Goal: Task Accomplishment & Management: Use online tool/utility

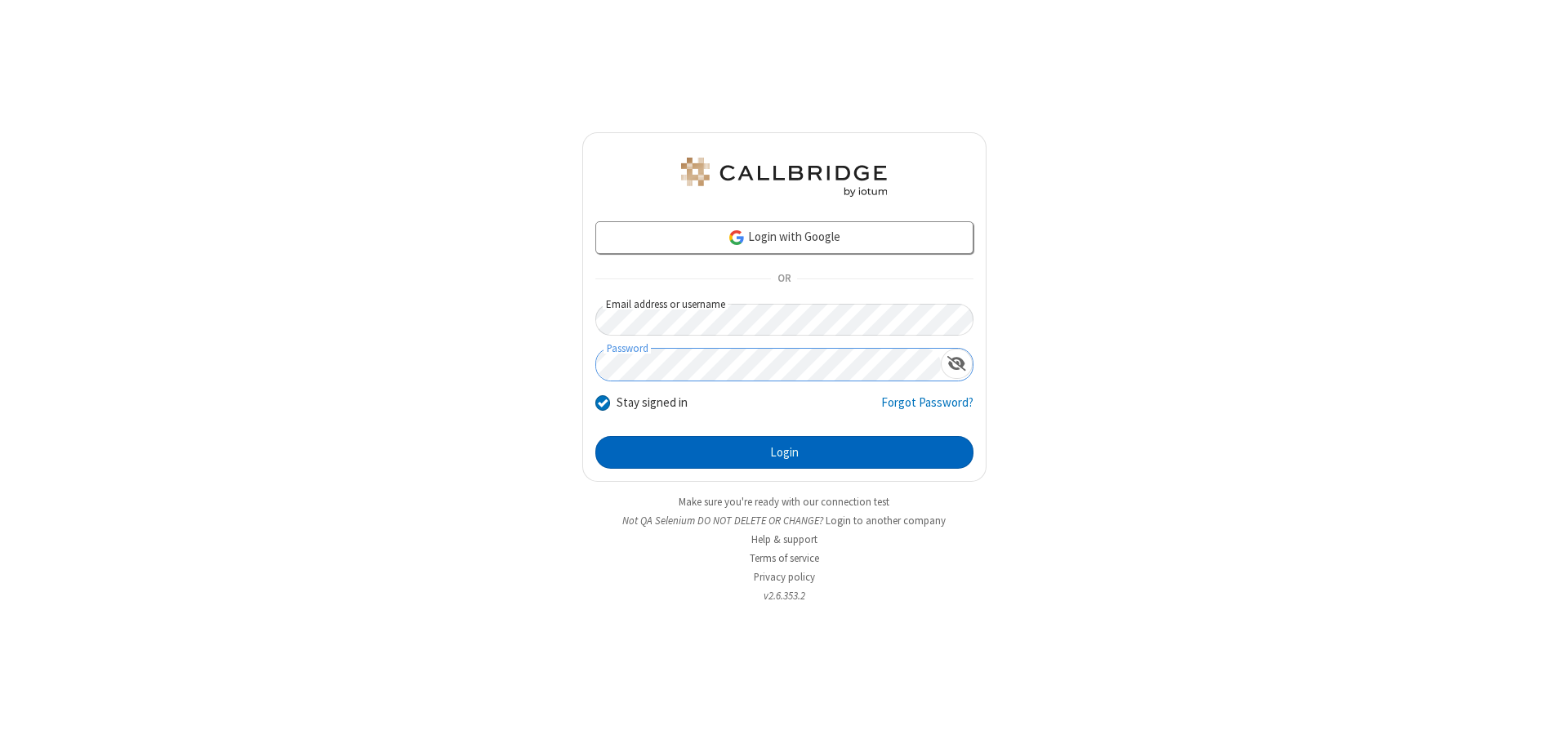
click at [784, 453] on button "Login" at bounding box center [784, 453] width 378 height 33
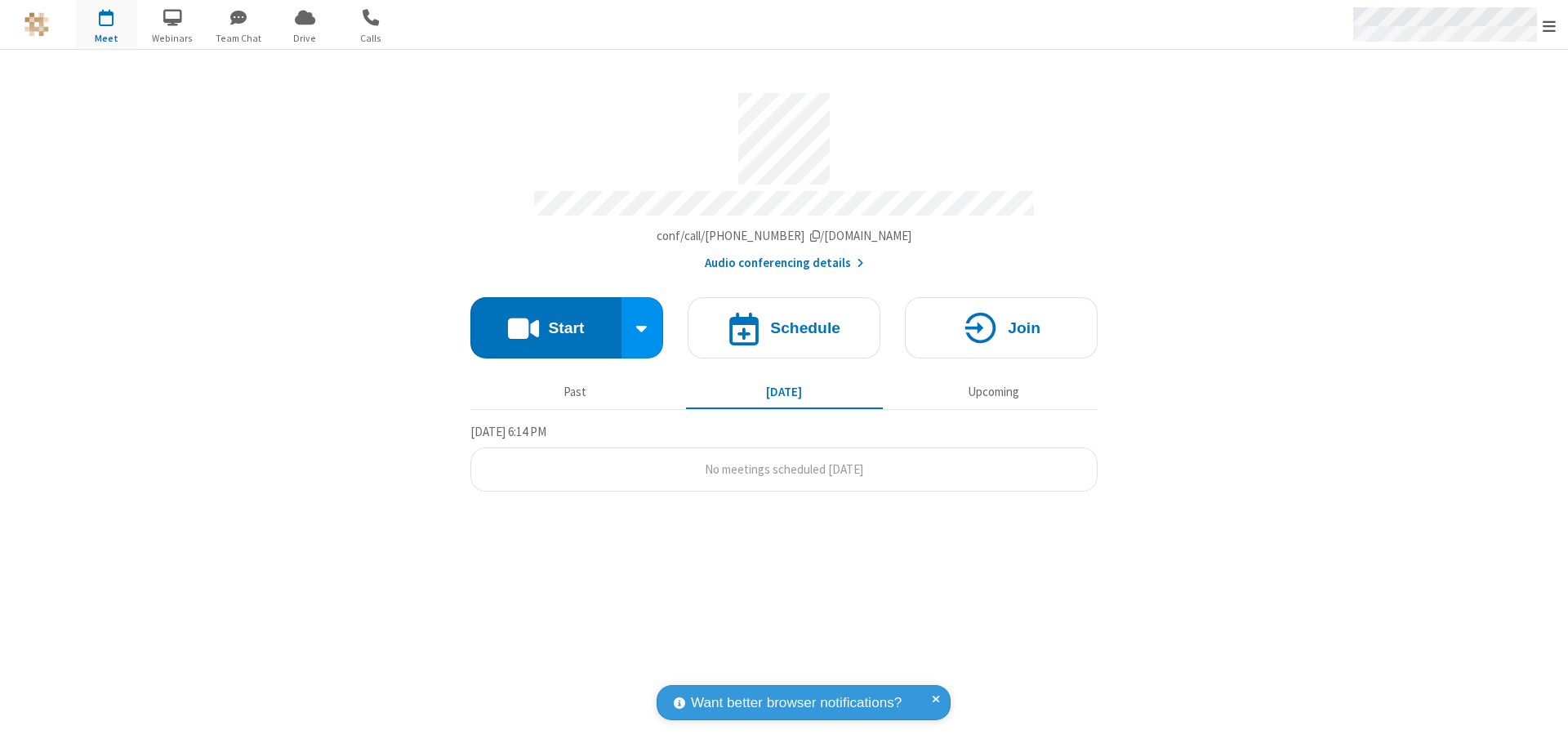
click at [1549, 25] on span "Open menu" at bounding box center [1549, 26] width 13 height 16
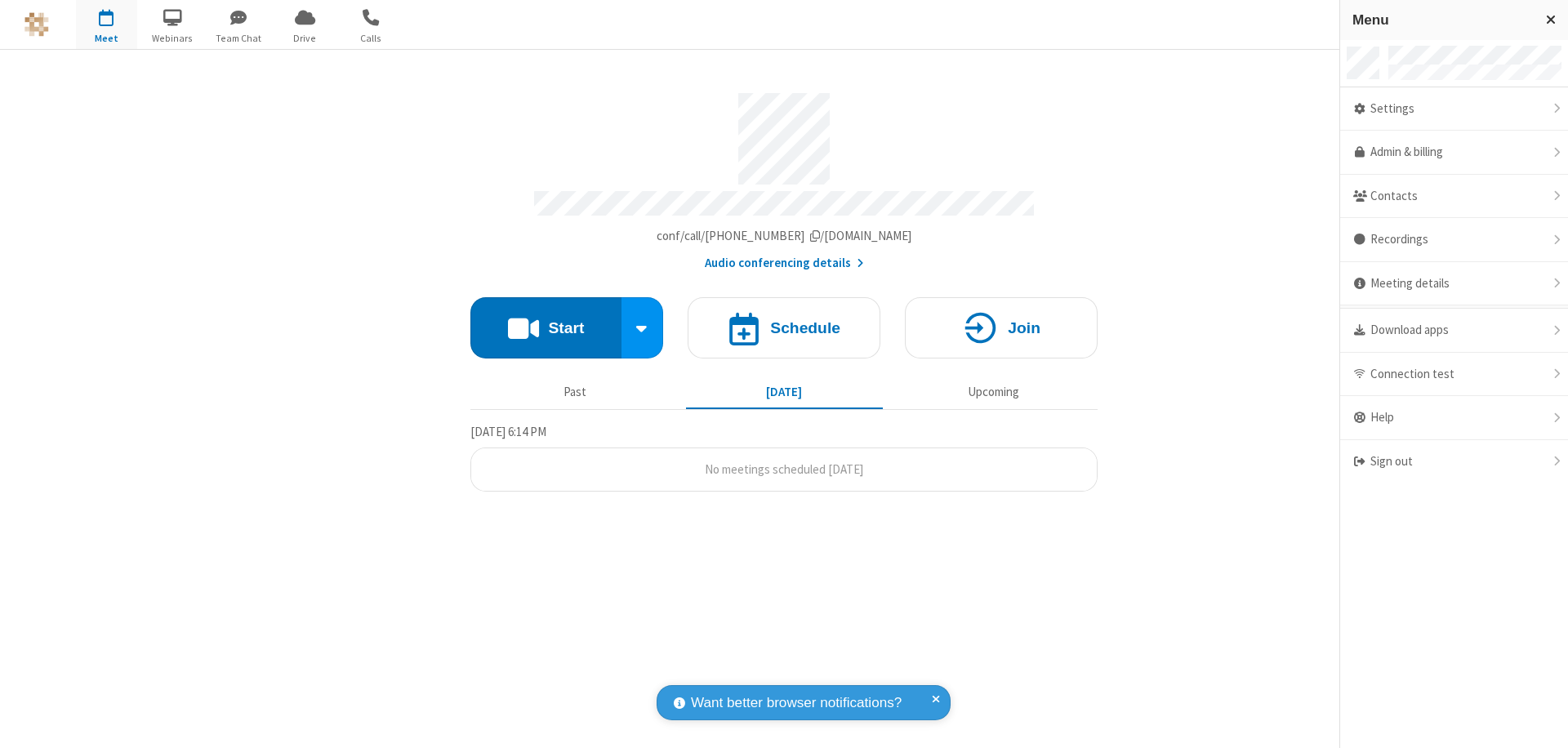
click at [304, 37] on span "Drive" at bounding box center [304, 38] width 61 height 15
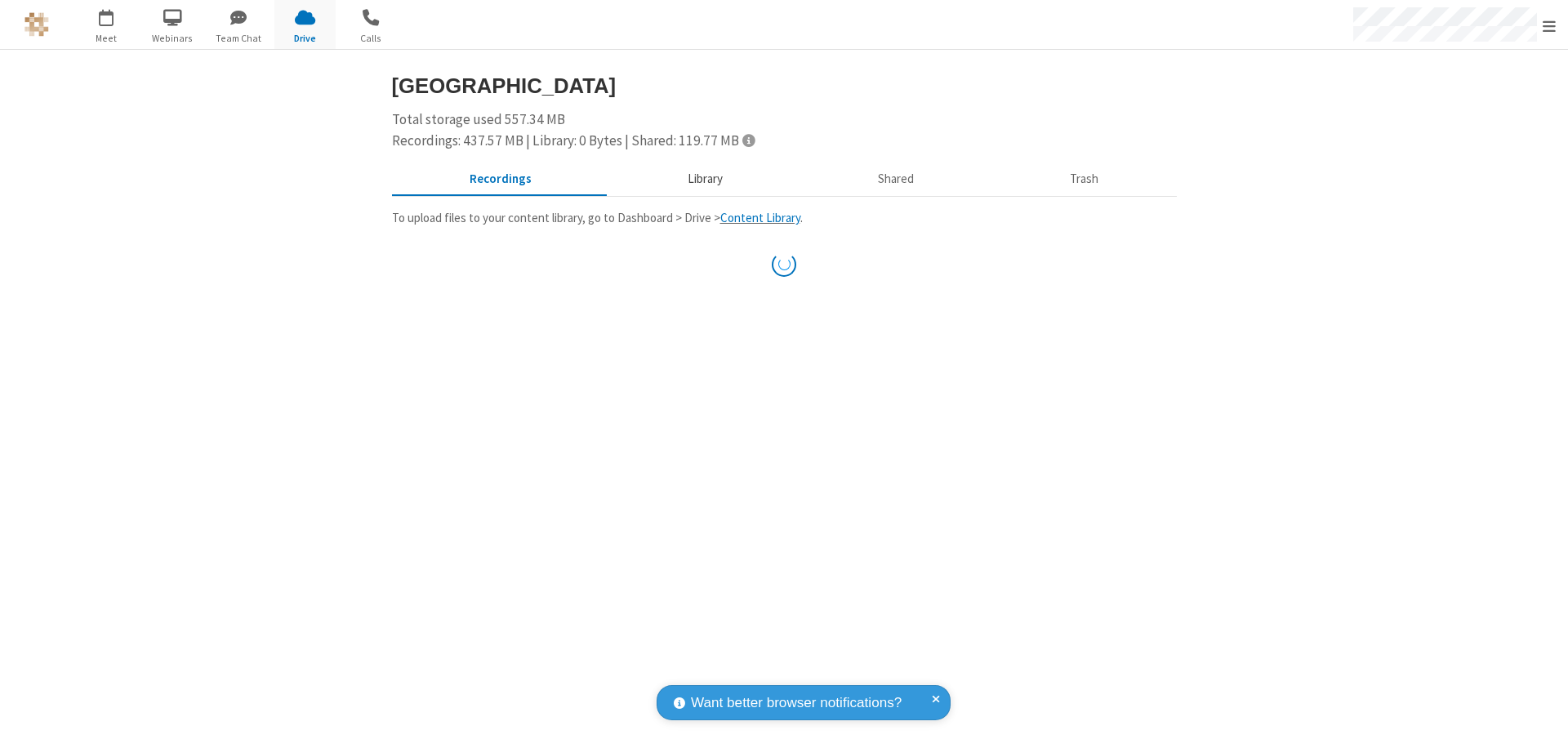
click at [702, 179] on button "Library" at bounding box center [705, 180] width 191 height 31
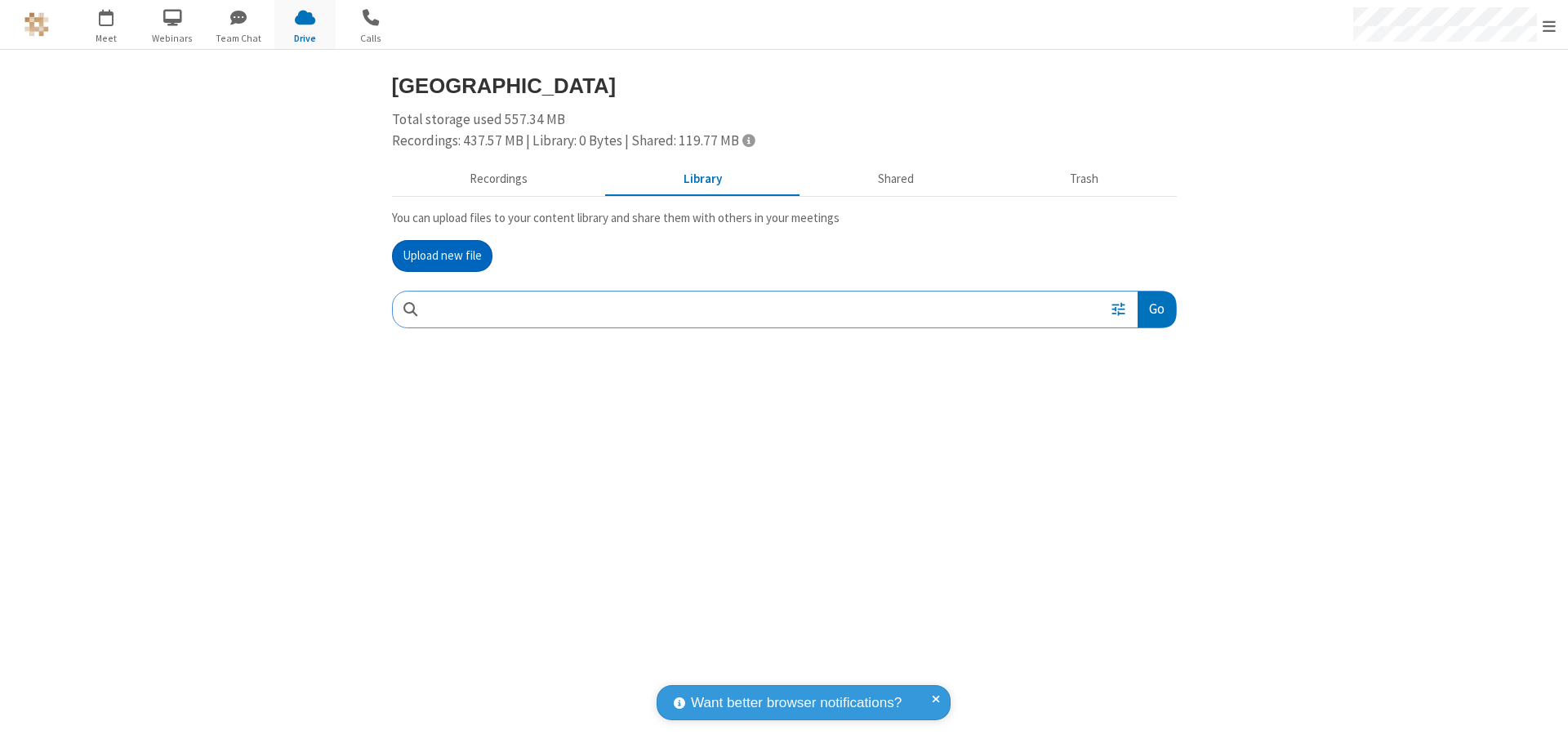
click at [442, 255] on button "Upload new file" at bounding box center [442, 256] width 101 height 33
